Goal: Information Seeking & Learning: Learn about a topic

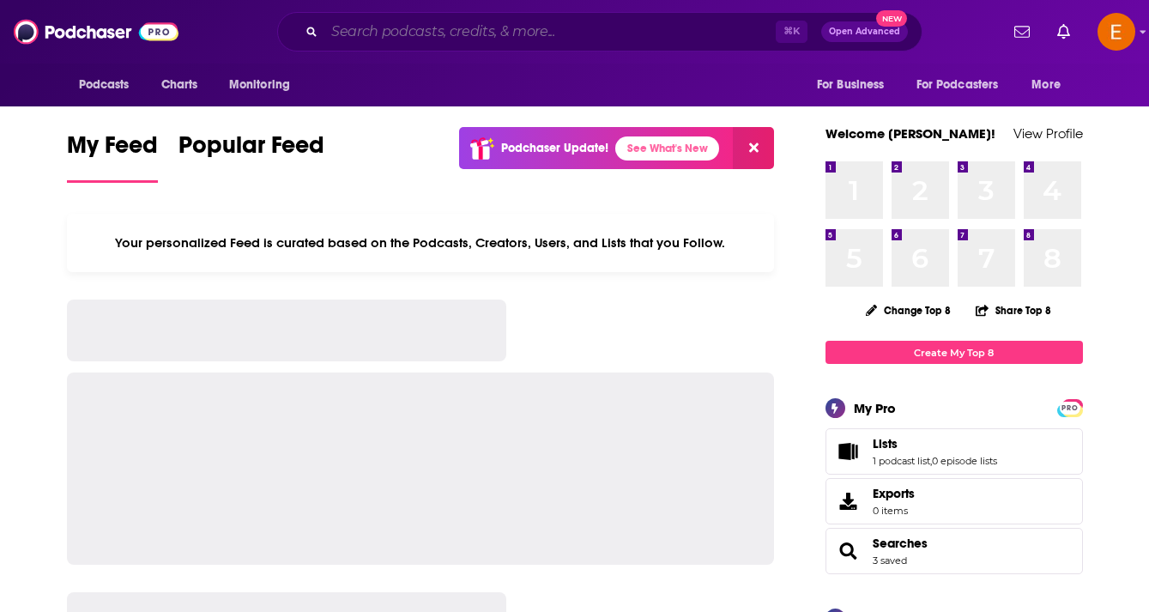
click at [662, 39] on input "Search podcasts, credits, & more..." at bounding box center [549, 31] width 451 height 27
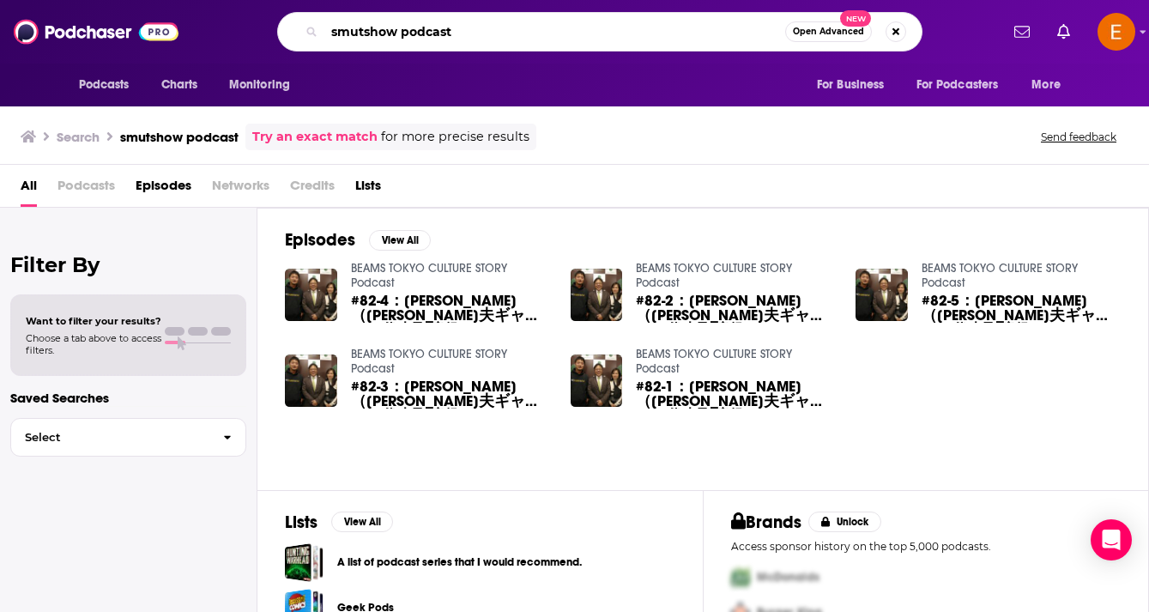
click at [366, 29] on input "smutshow podcast" at bounding box center [554, 31] width 461 height 27
type input "smut show podcast"
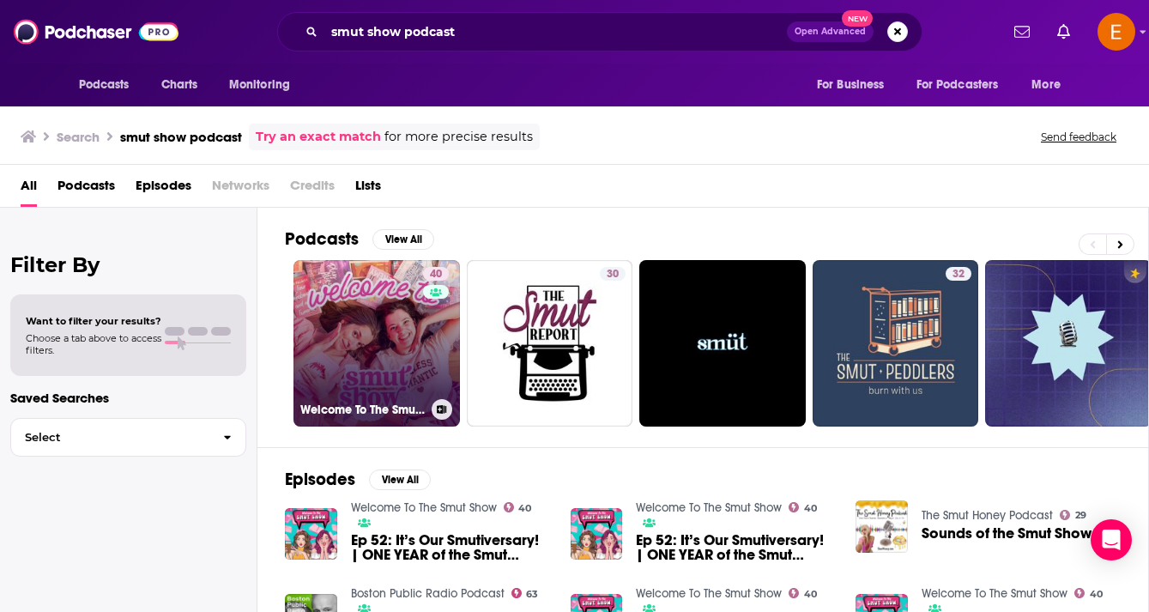
click at [375, 291] on link "40 Welcome To The Smut Show" at bounding box center [376, 343] width 166 height 166
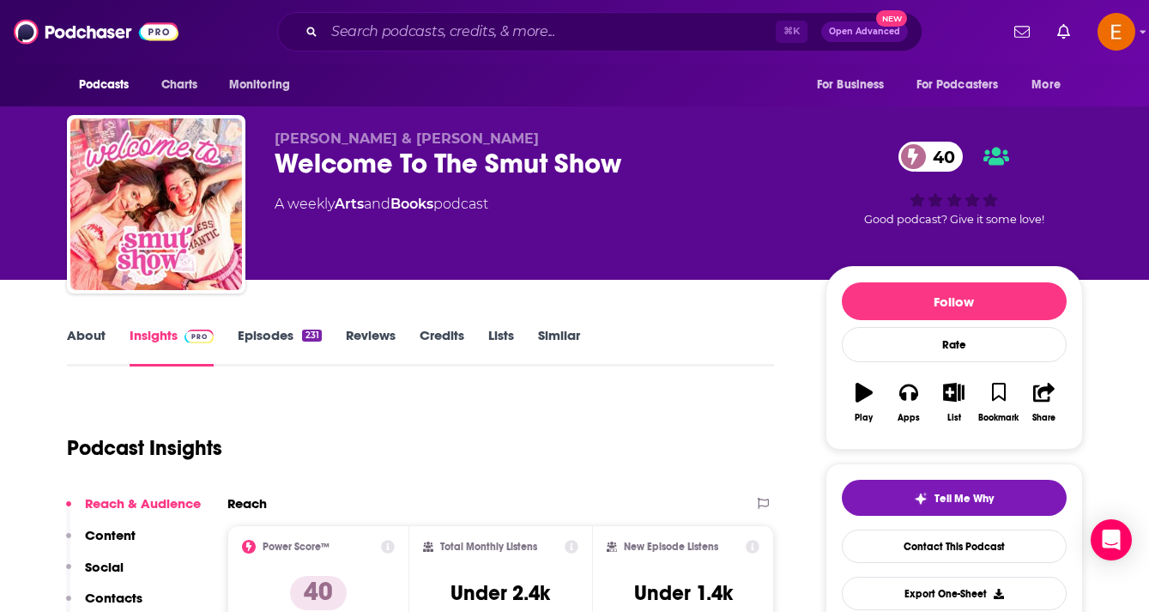
click at [257, 341] on link "Episodes 231" at bounding box center [279, 346] width 83 height 39
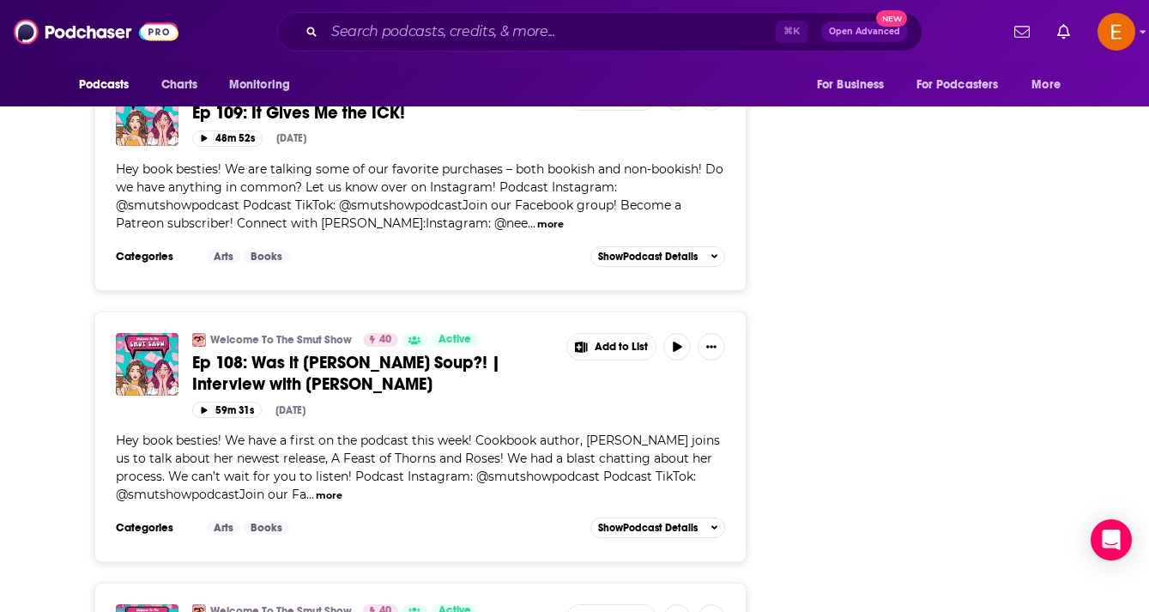
scroll to position [3382, 0]
